Goal: Task Accomplishment & Management: Use online tool/utility

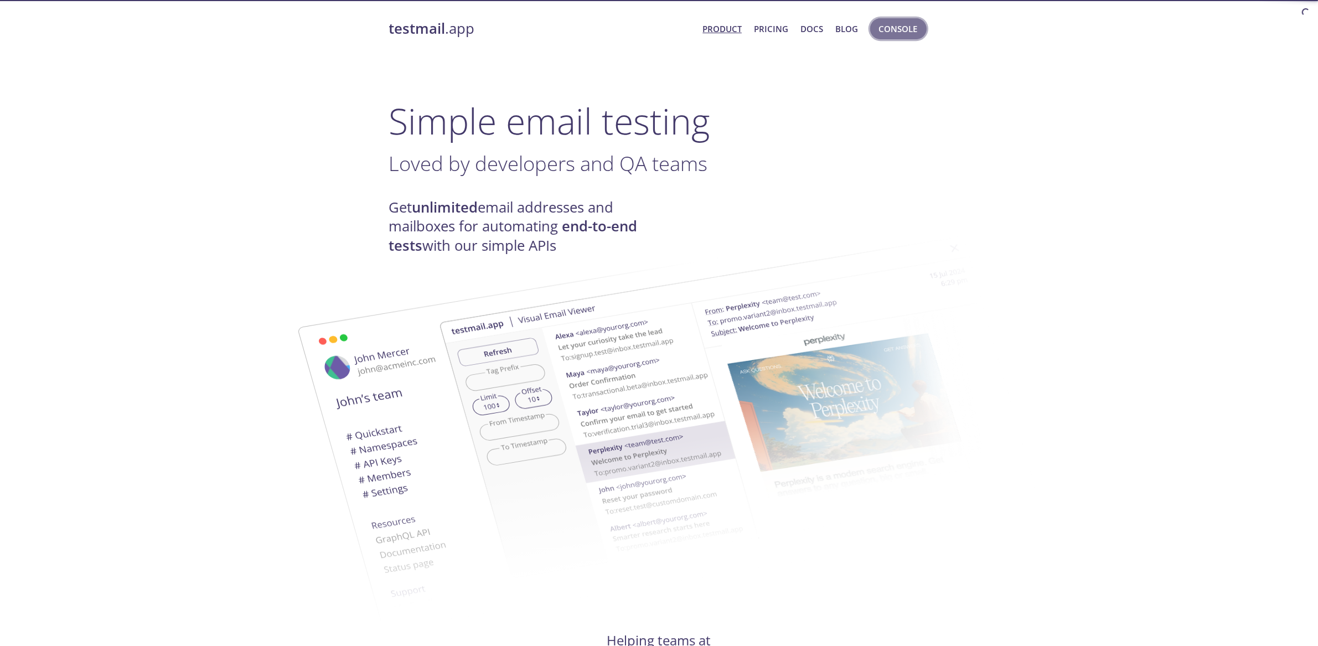
click at [911, 22] on span "Console" at bounding box center [898, 29] width 39 height 14
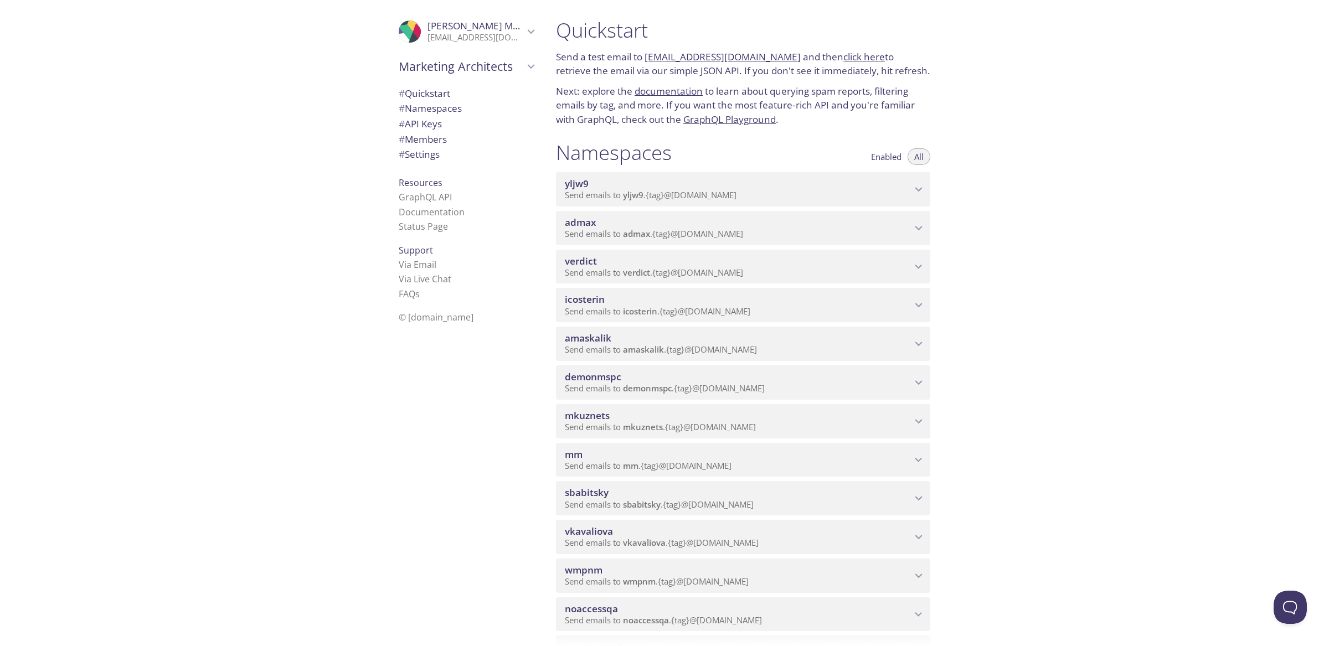
click at [670, 225] on span "admax" at bounding box center [738, 222] width 347 height 12
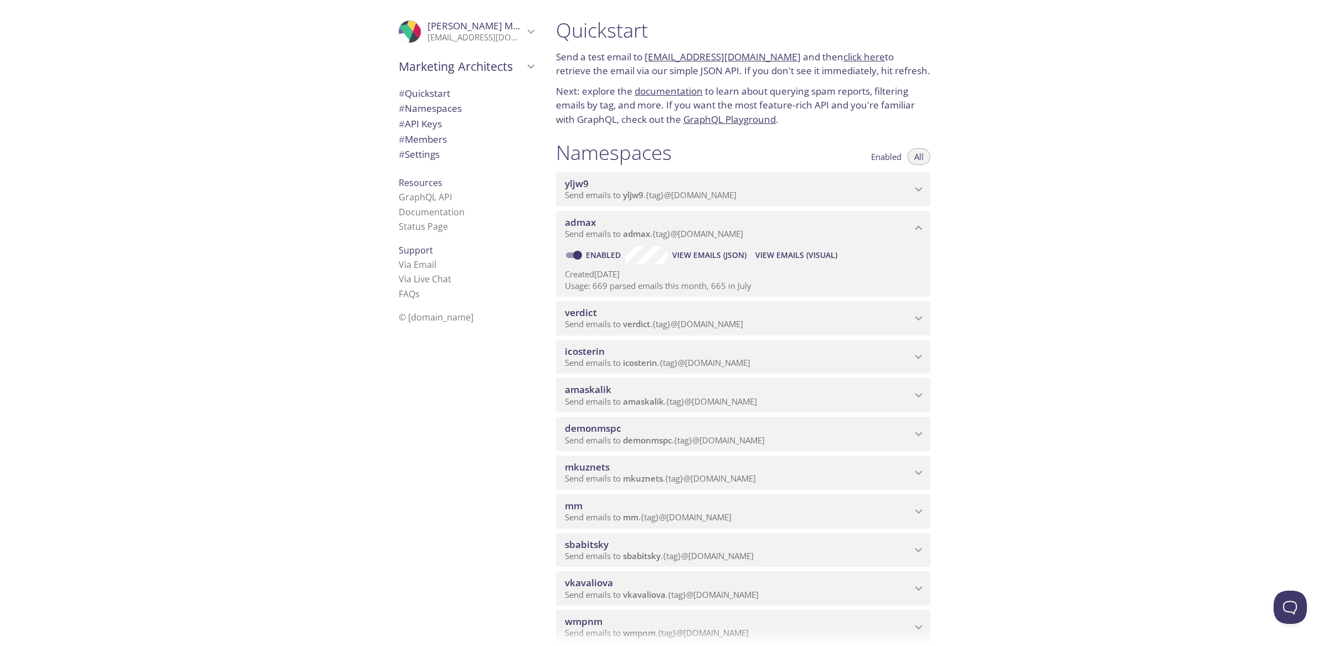
click at [797, 260] on span "View Emails (Visual)" at bounding box center [796, 255] width 82 height 13
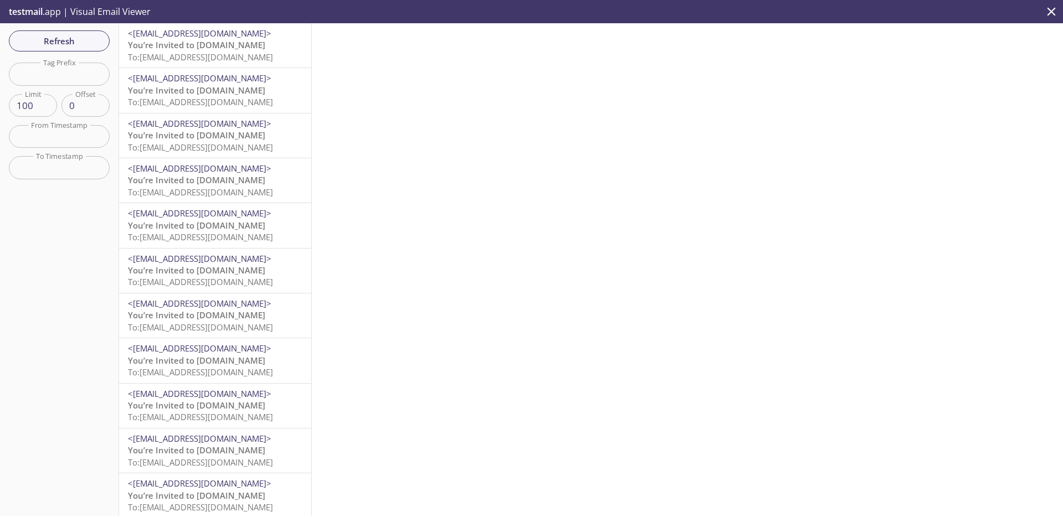
click at [626, 83] on div at bounding box center [687, 269] width 751 height 493
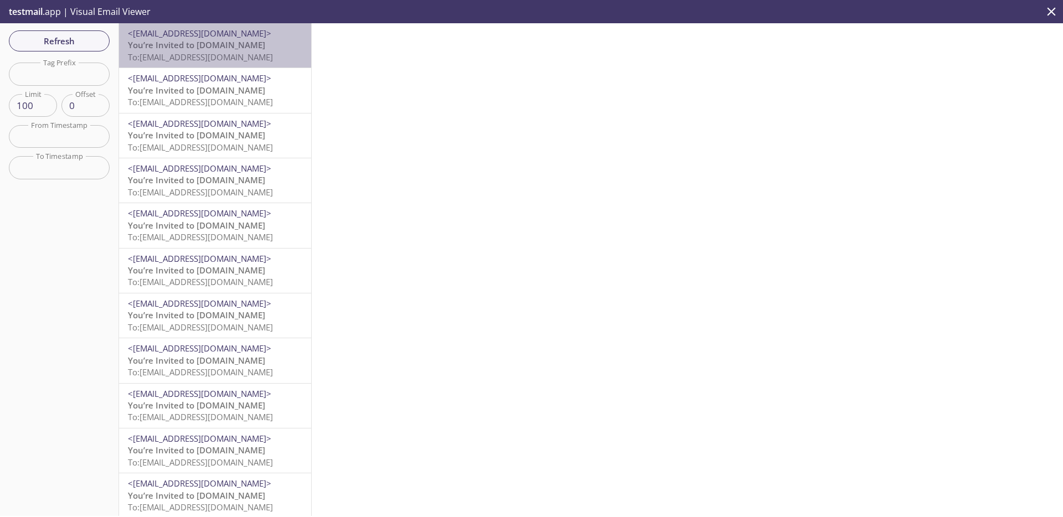
click at [264, 55] on span "To: [EMAIL_ADDRESS][DOMAIN_NAME]" at bounding box center [200, 56] width 145 height 11
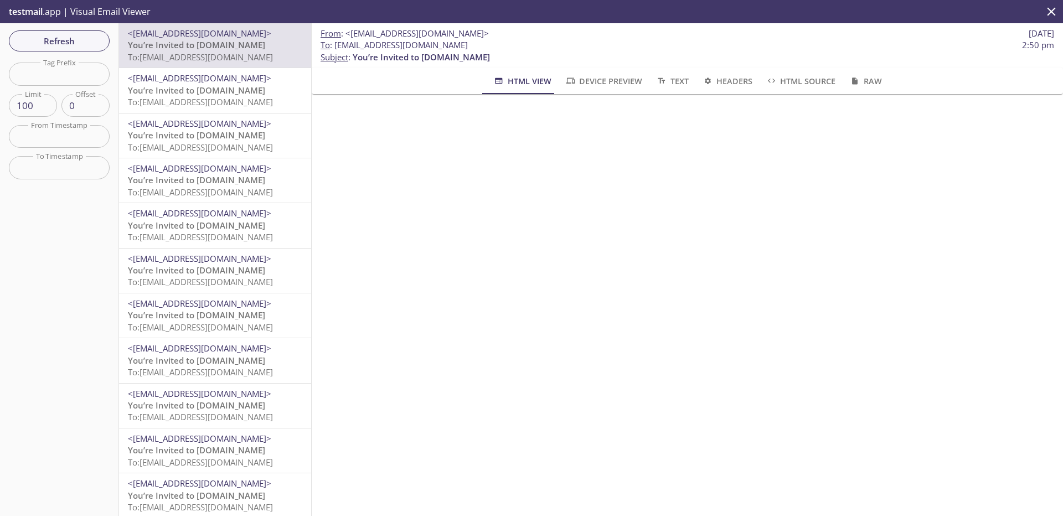
drag, startPoint x: 562, startPoint y: 42, endPoint x: 334, endPoint y: 40, distance: 228.1
click at [334, 42] on span "To : [EMAIL_ADDRESS][DOMAIN_NAME] 2:50 pm" at bounding box center [688, 45] width 734 height 12
copy span "[EMAIL_ADDRESS][DOMAIN_NAME]"
